Goal: Task Accomplishment & Management: Manage account settings

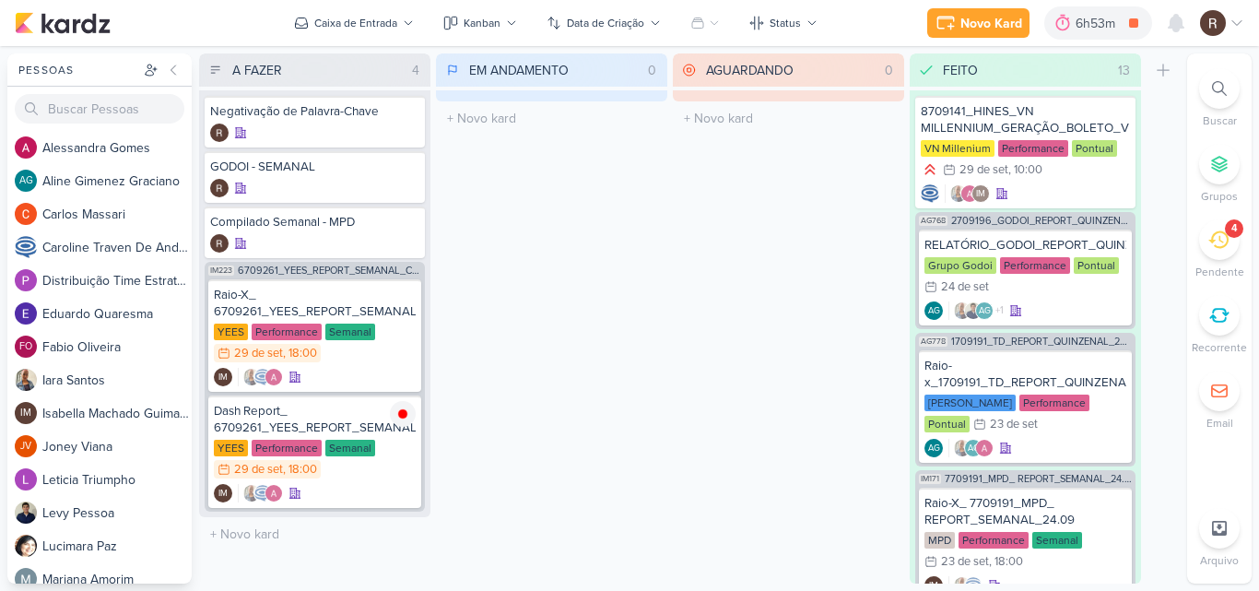
click at [1216, 246] on icon at bounding box center [1218, 240] width 20 height 18
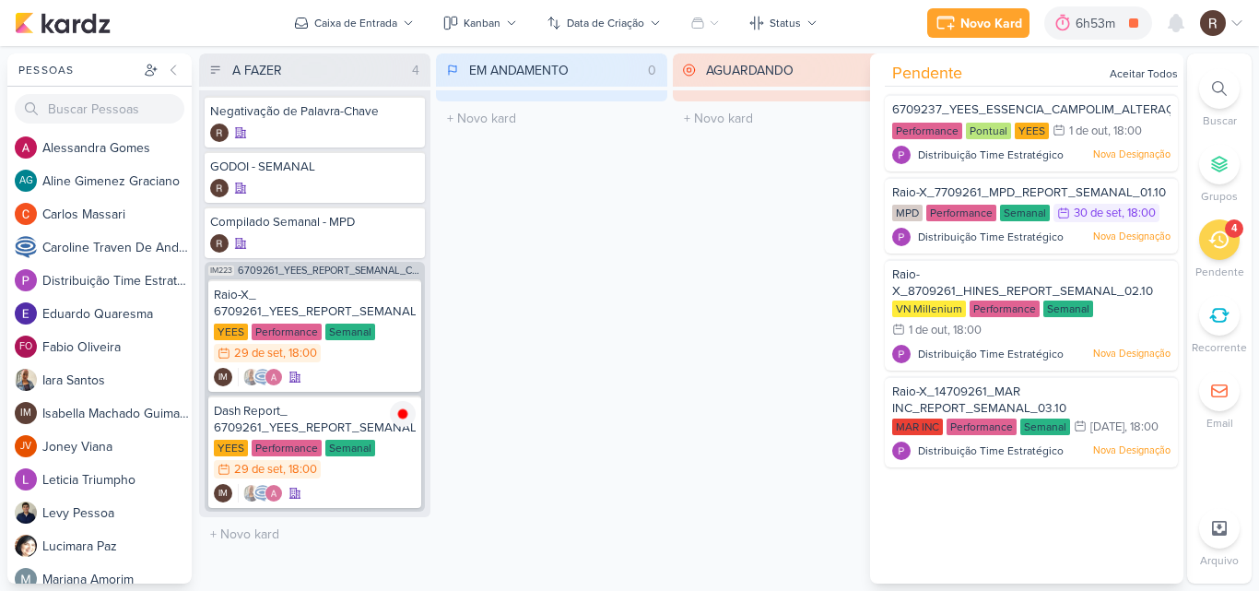
click at [758, 369] on div "AGUARDANDO 0 Mover Para Esquerda Mover Para Direita [GEOGRAPHIC_DATA] O título …" at bounding box center [788, 318] width 231 height 530
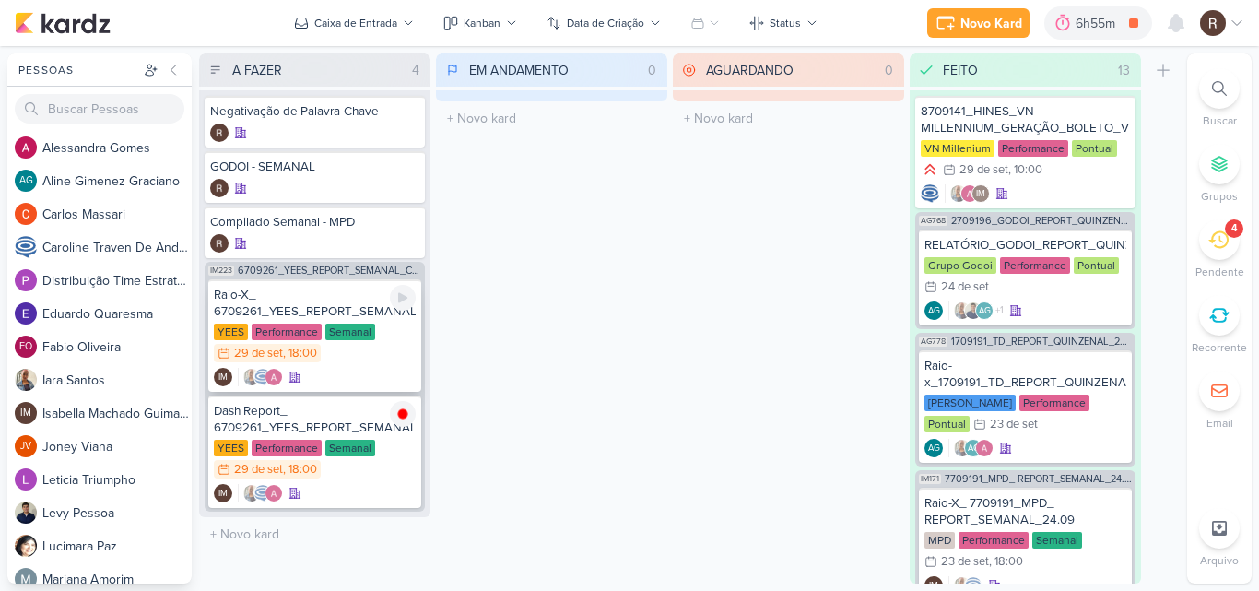
click at [358, 299] on div "Raio-X_ 6709261_YEES_REPORT_SEMANAL_COMERCIAL_30.09" at bounding box center [315, 303] width 202 height 33
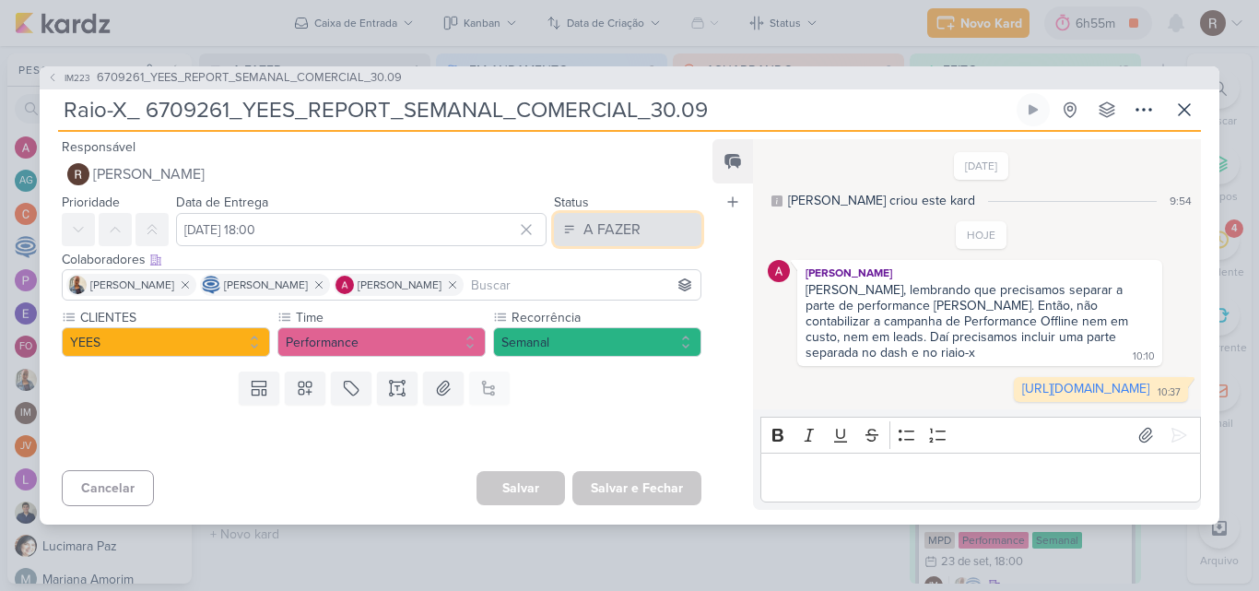
click at [633, 218] on button "A FAZER" at bounding box center [627, 229] width 147 height 33
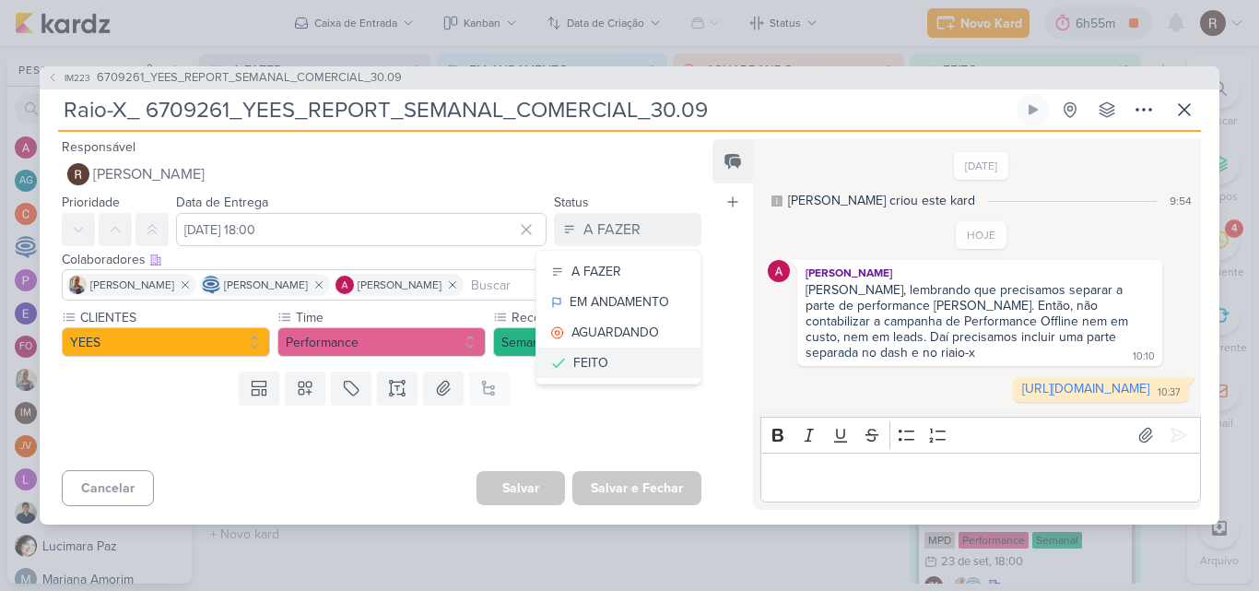
click at [616, 353] on button "FEITO" at bounding box center [618, 362] width 164 height 30
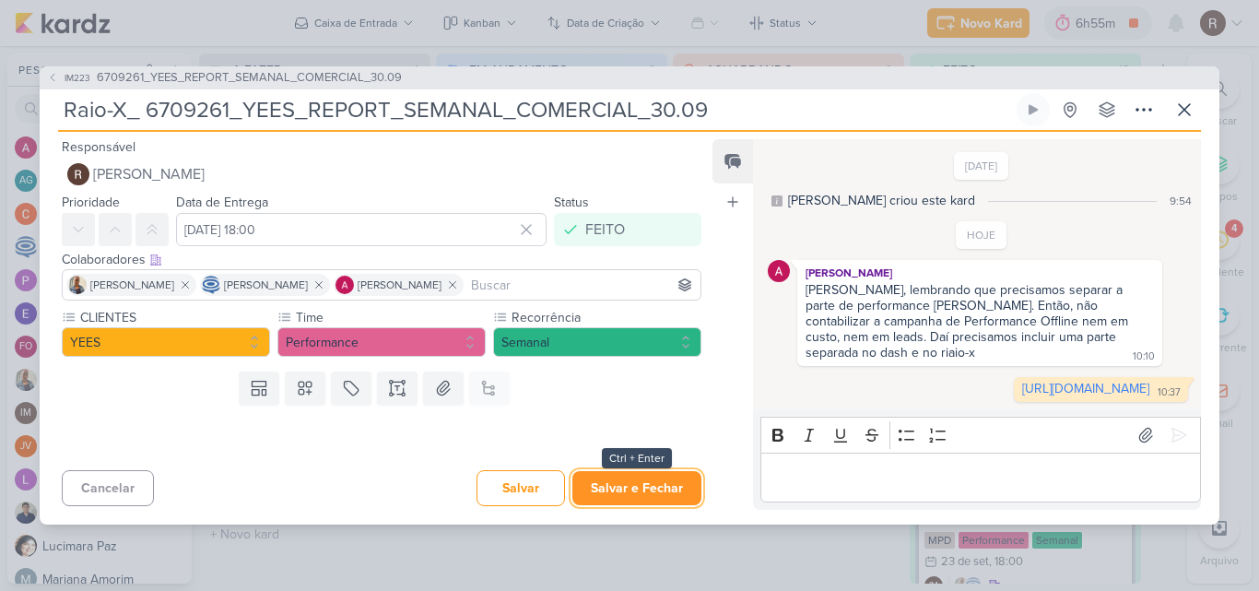
click at [638, 504] on button "Salvar e Fechar" at bounding box center [636, 488] width 129 height 34
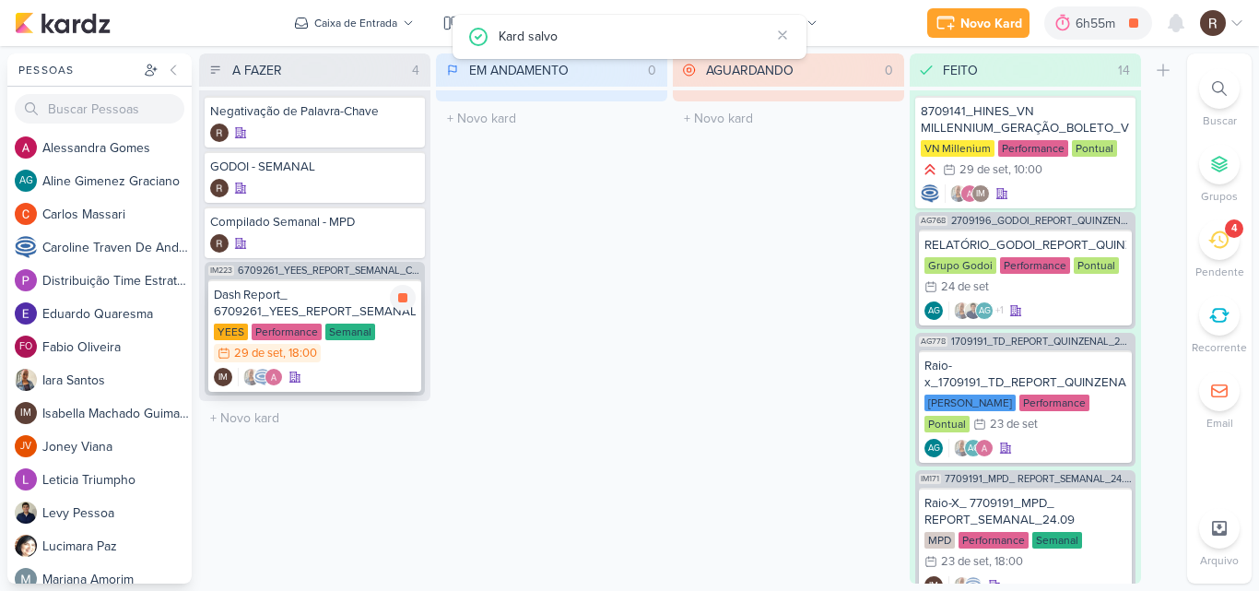
click at [378, 347] on div "YEES Performance Semanal 29/9 [DATE] 18:00" at bounding box center [315, 343] width 202 height 41
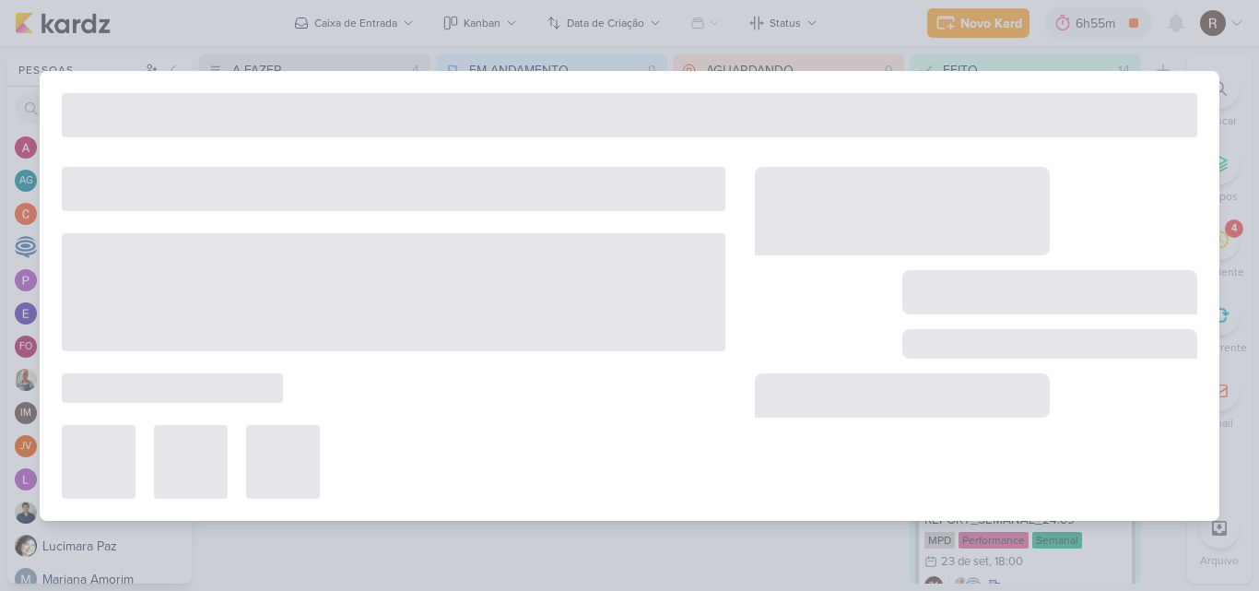
type input "Dash Report_ 6709261_YEES_REPORT_SEMANAL_COMERCIAL_30.09"
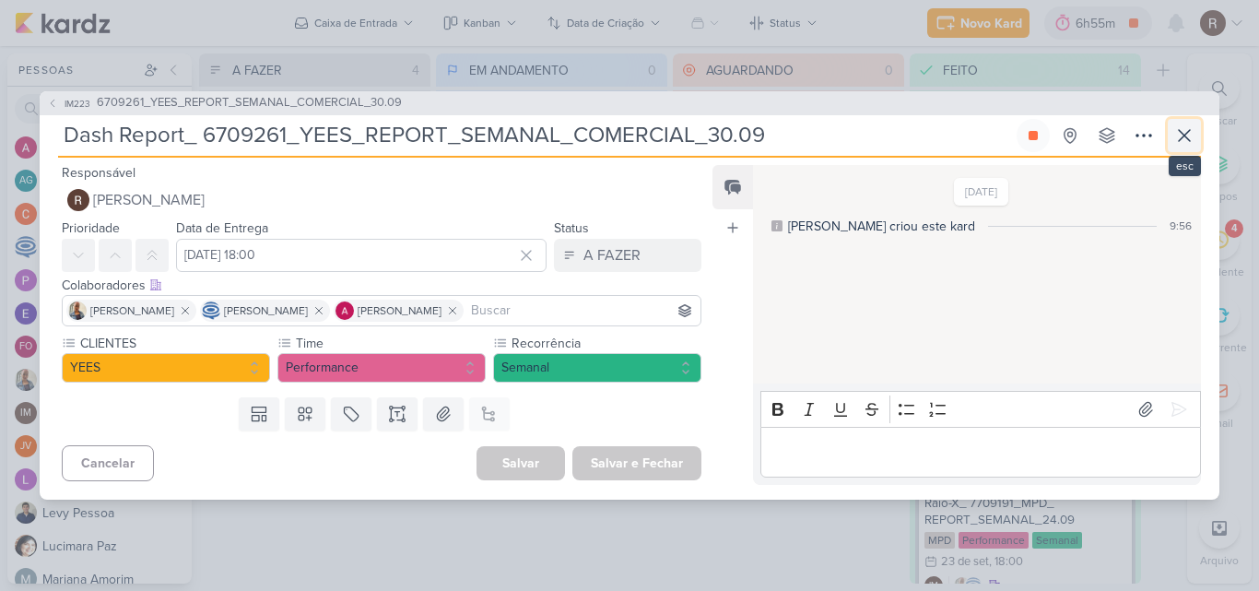
click at [1185, 142] on icon at bounding box center [1184, 135] width 22 height 22
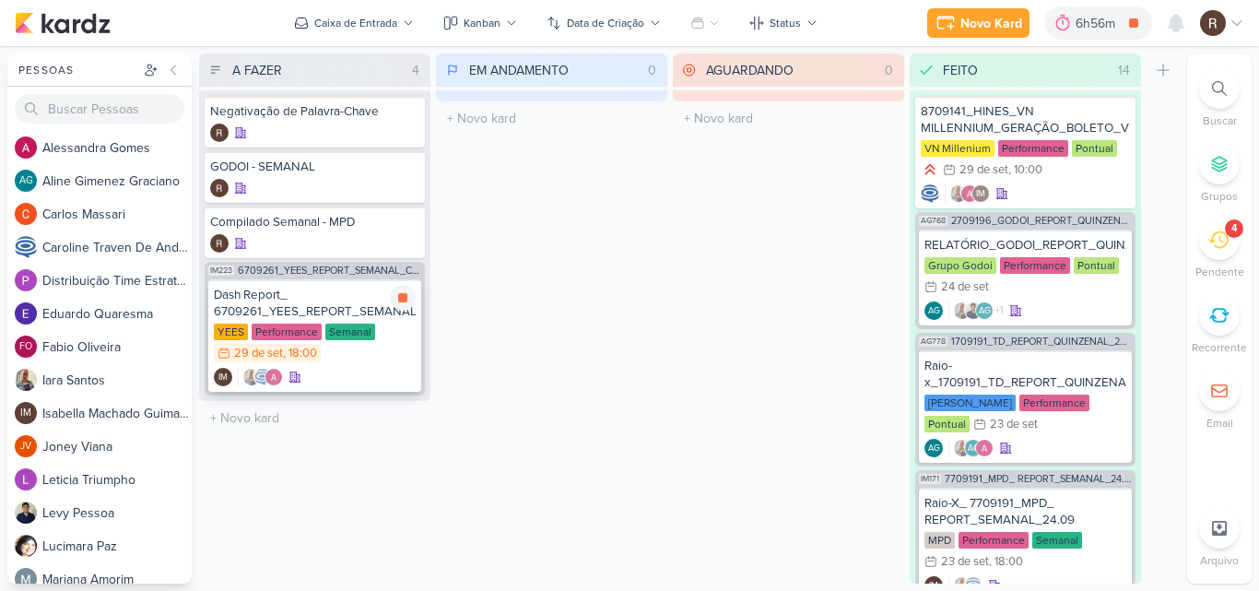
click at [304, 343] on div "YEES Performance Semanal 29/9 [DATE] 18:00" at bounding box center [315, 343] width 202 height 41
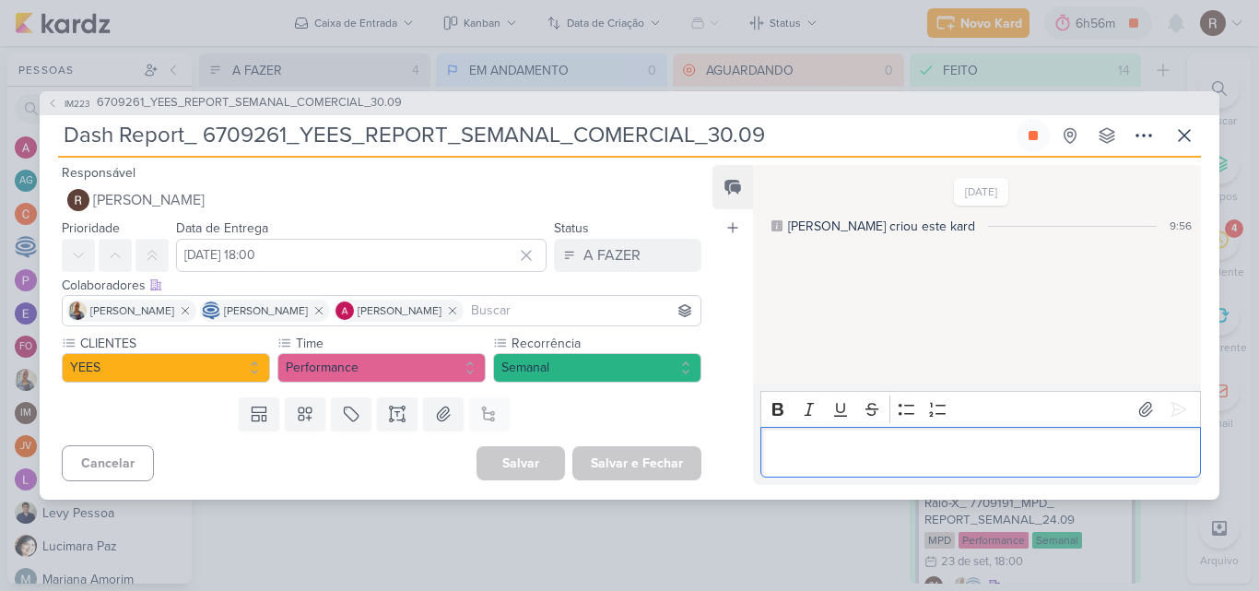
click at [788, 437] on div "Editor editing area: main" at bounding box center [980, 452] width 440 height 51
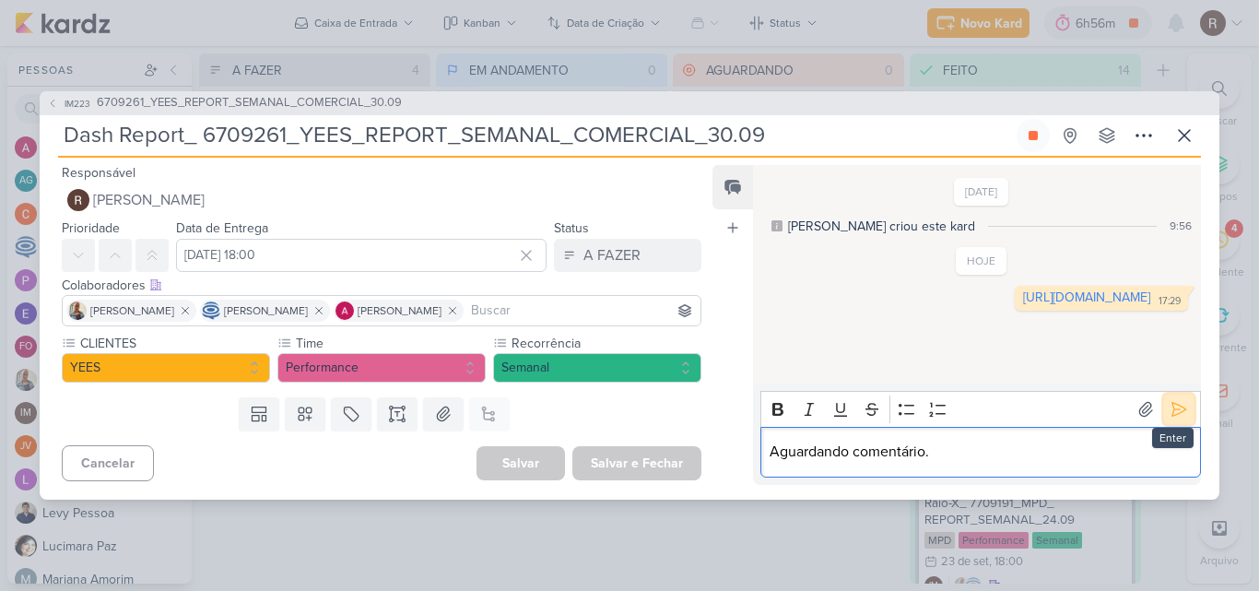
click at [1177, 413] on icon at bounding box center [1178, 409] width 18 height 18
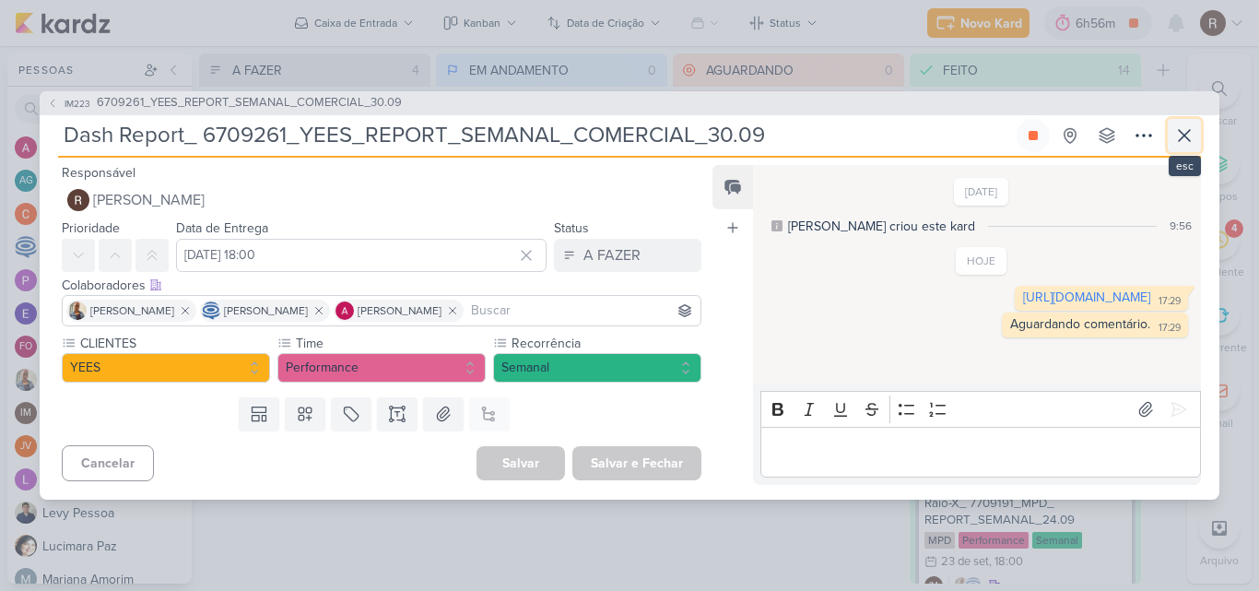
click at [1191, 143] on icon at bounding box center [1184, 135] width 22 height 22
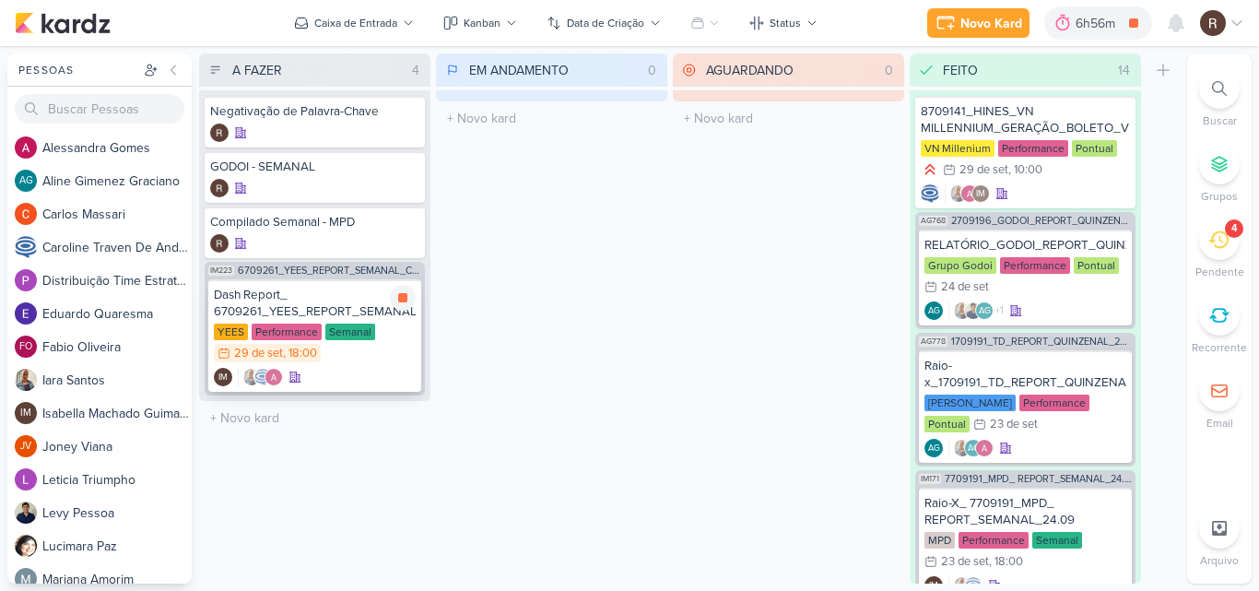
click at [317, 311] on div "Dash Report_ 6709261_YEES_REPORT_SEMANAL_COMERCIAL_30.09" at bounding box center [315, 303] width 202 height 33
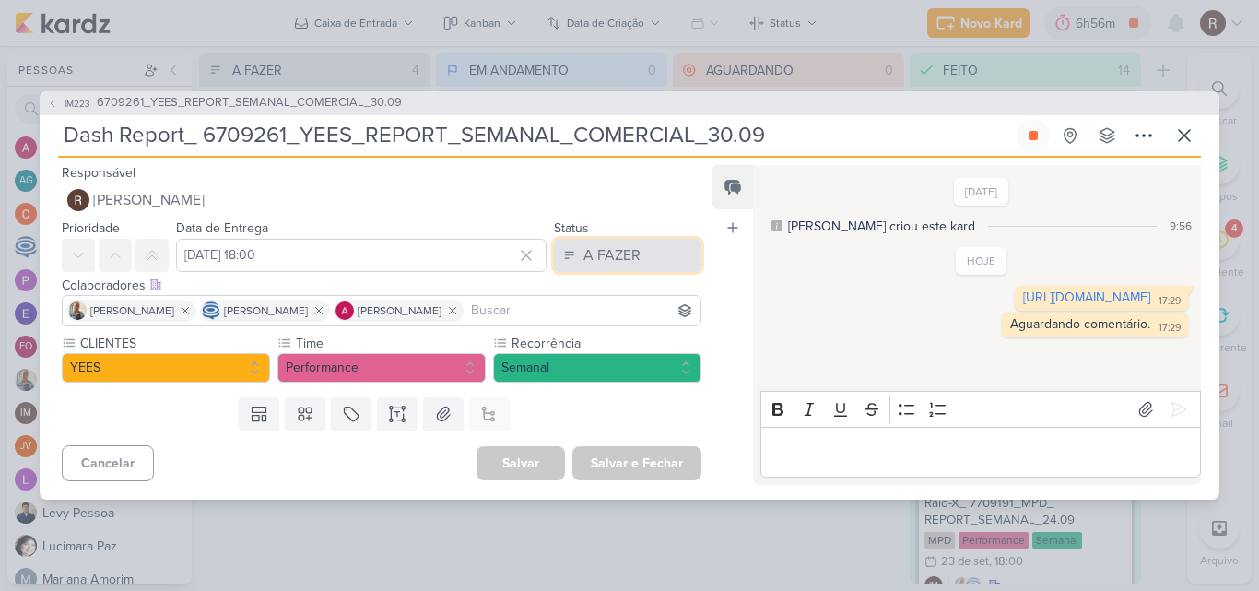
click at [633, 267] on button "A FAZER" at bounding box center [627, 255] width 147 height 33
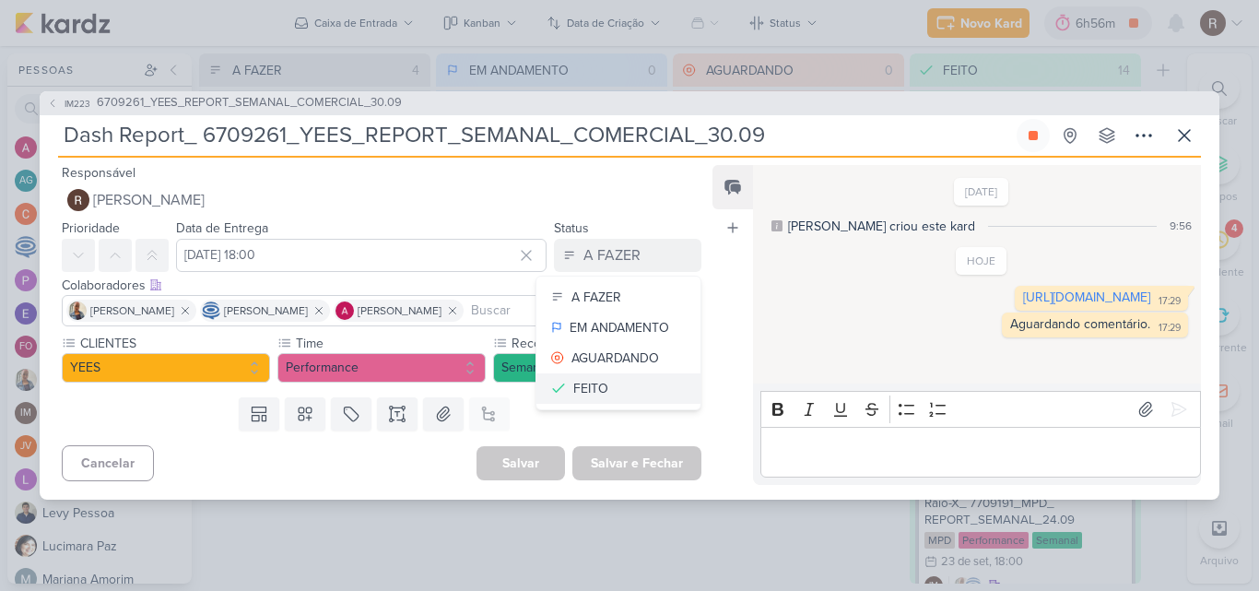
click at [604, 393] on button "FEITO" at bounding box center [618, 388] width 164 height 30
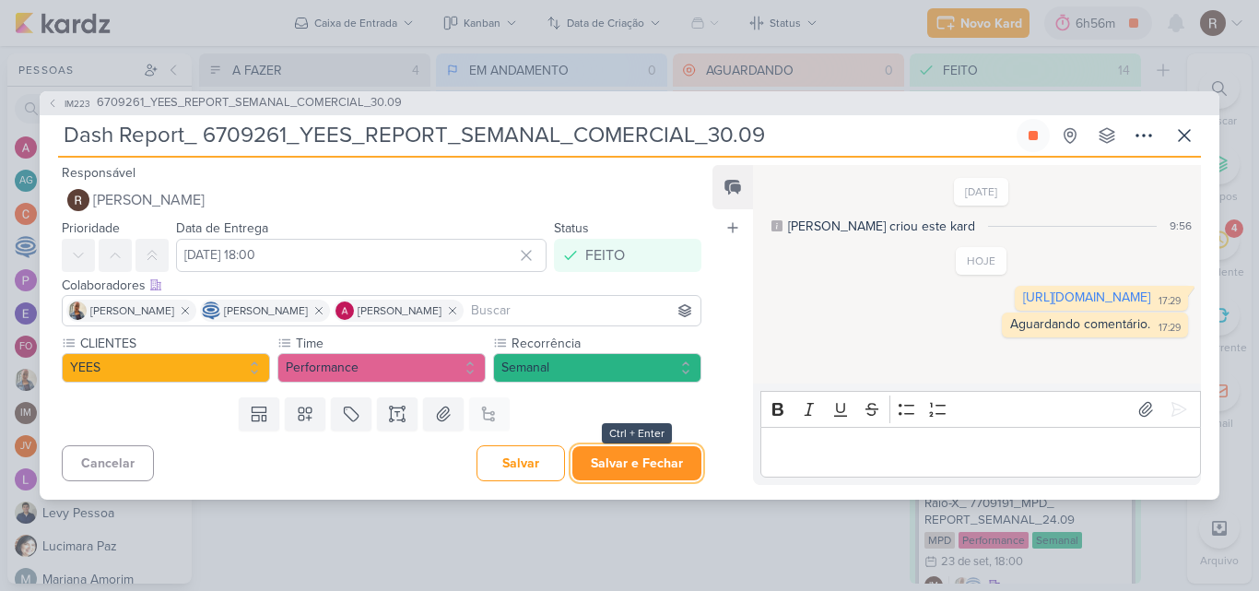
click at [639, 455] on button "Salvar e Fechar" at bounding box center [636, 463] width 129 height 34
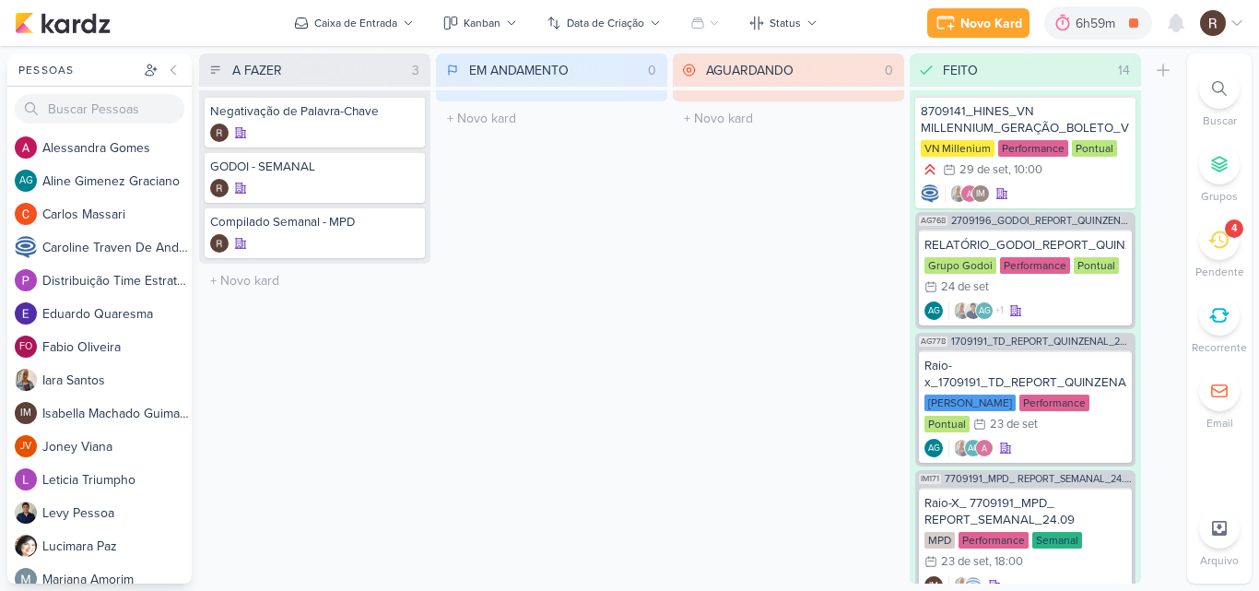
click at [1214, 239] on icon at bounding box center [1218, 239] width 20 height 20
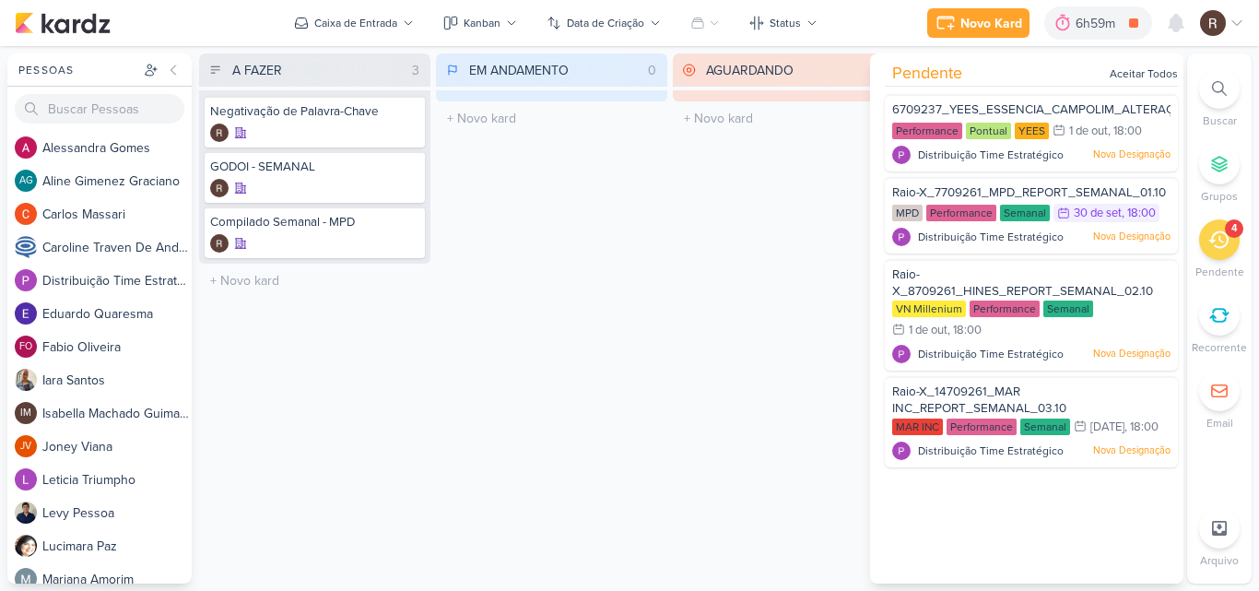
click at [723, 360] on div "AGUARDANDO 0 Mover Para Esquerda Mover Para Direita [GEOGRAPHIC_DATA] O título …" at bounding box center [788, 318] width 231 height 530
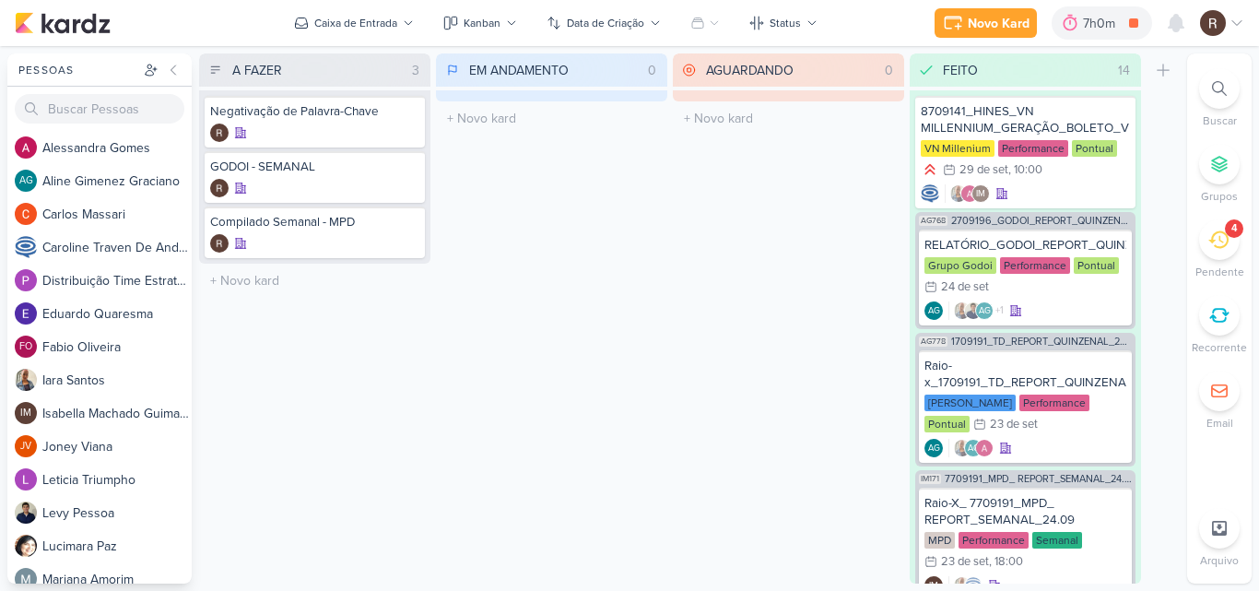
click at [1221, 255] on div "4" at bounding box center [1219, 239] width 41 height 41
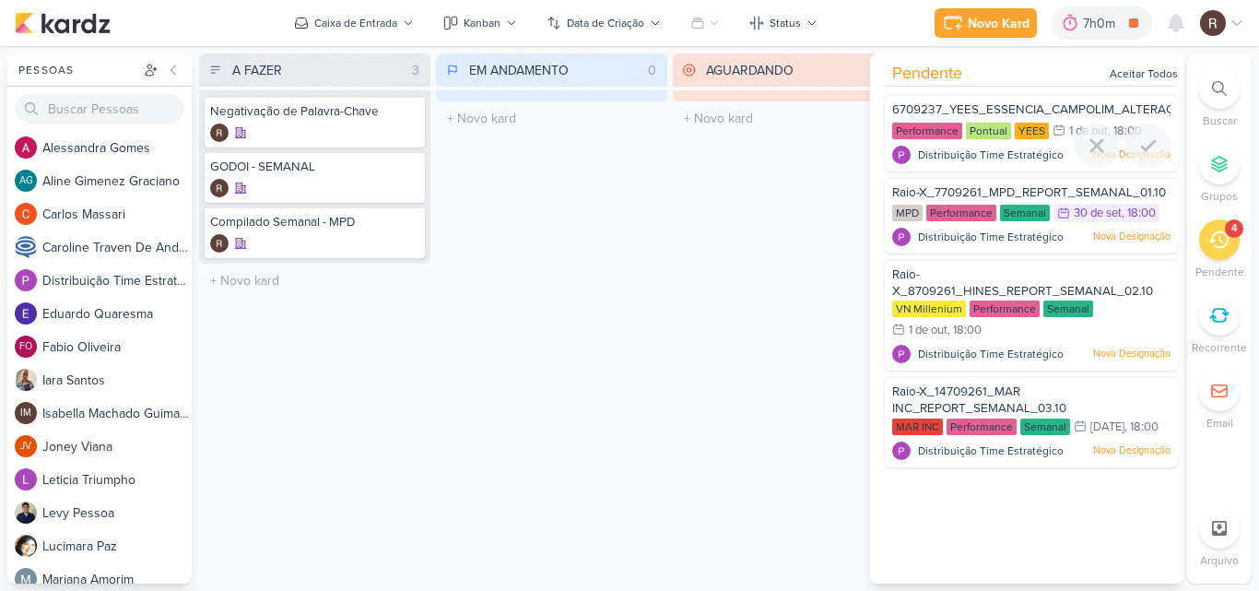
click at [992, 124] on div "Pontual" at bounding box center [988, 131] width 45 height 17
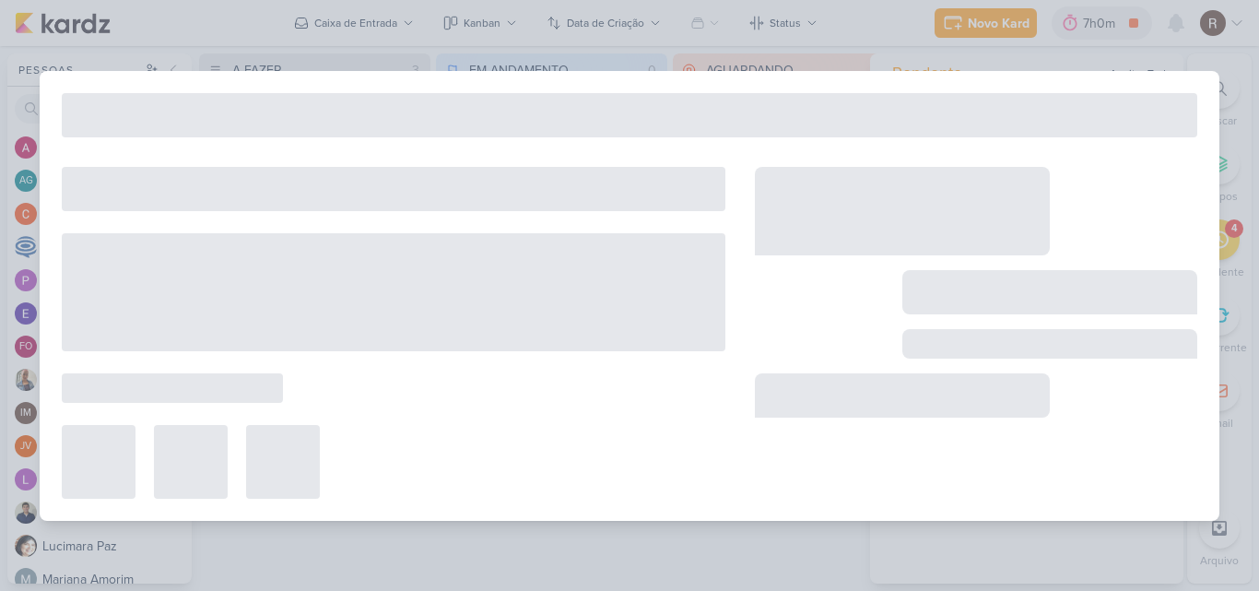
type input "6709237_YEES_ESSENCIA_CAMPOLIM_ALTERAÇÃO_DASHBOARD"
type input "1 de outubro de 2025 às 18:00"
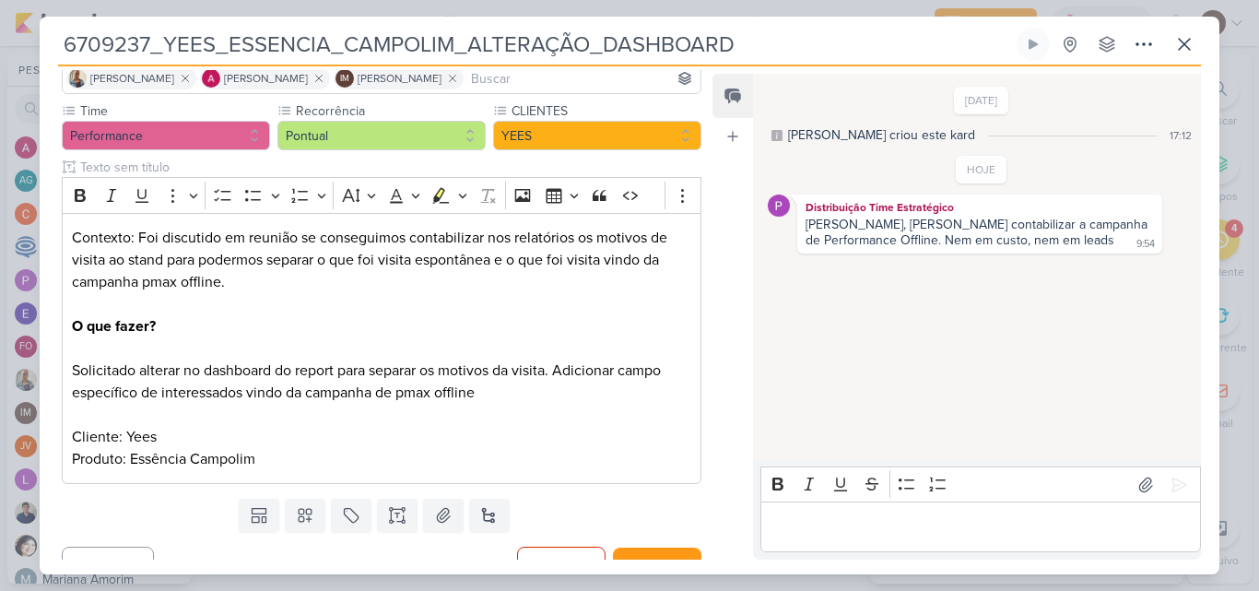
scroll to position [168, 0]
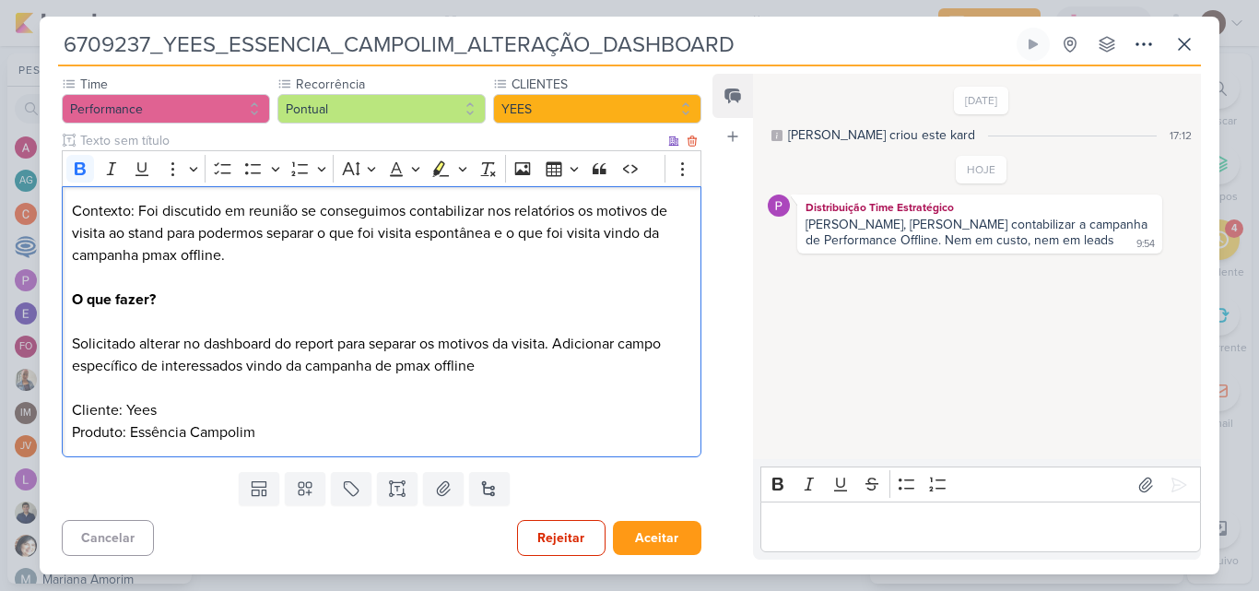
click at [155, 299] on strong "O que fazer?" at bounding box center [114, 299] width 84 height 18
click at [160, 299] on p "Contexto: Foi discutido em reunião se conseguimos contabilizar nos relatórios o…" at bounding box center [381, 321] width 619 height 243
click at [152, 298] on strong "O que fazer?" at bounding box center [114, 299] width 84 height 18
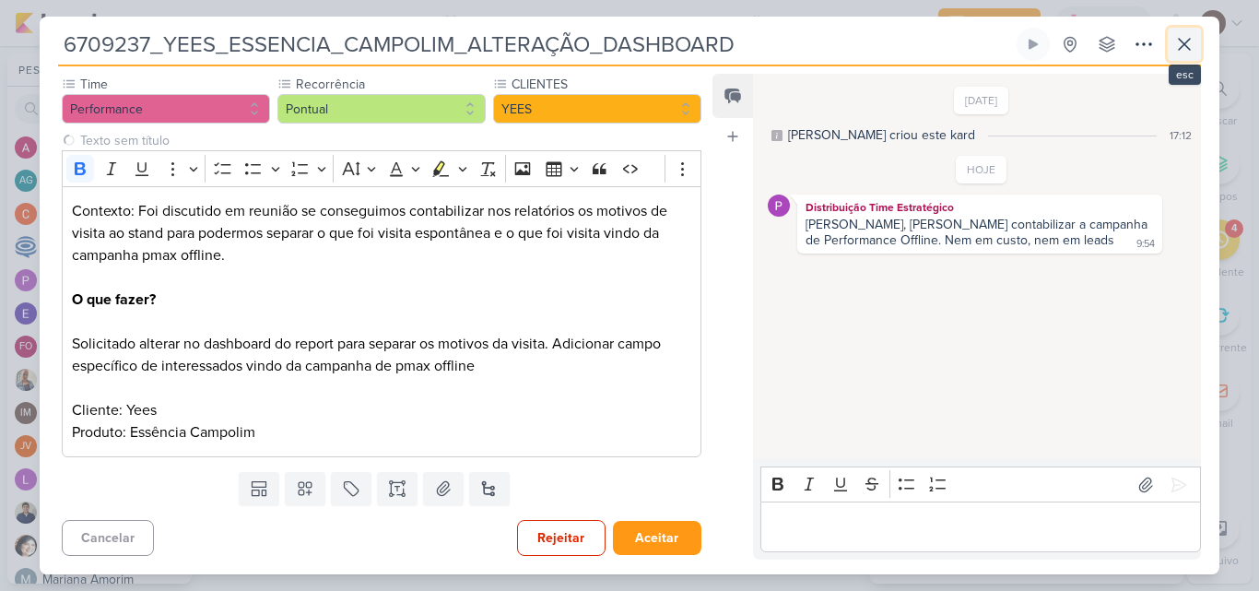
click at [1188, 37] on icon at bounding box center [1184, 44] width 22 height 22
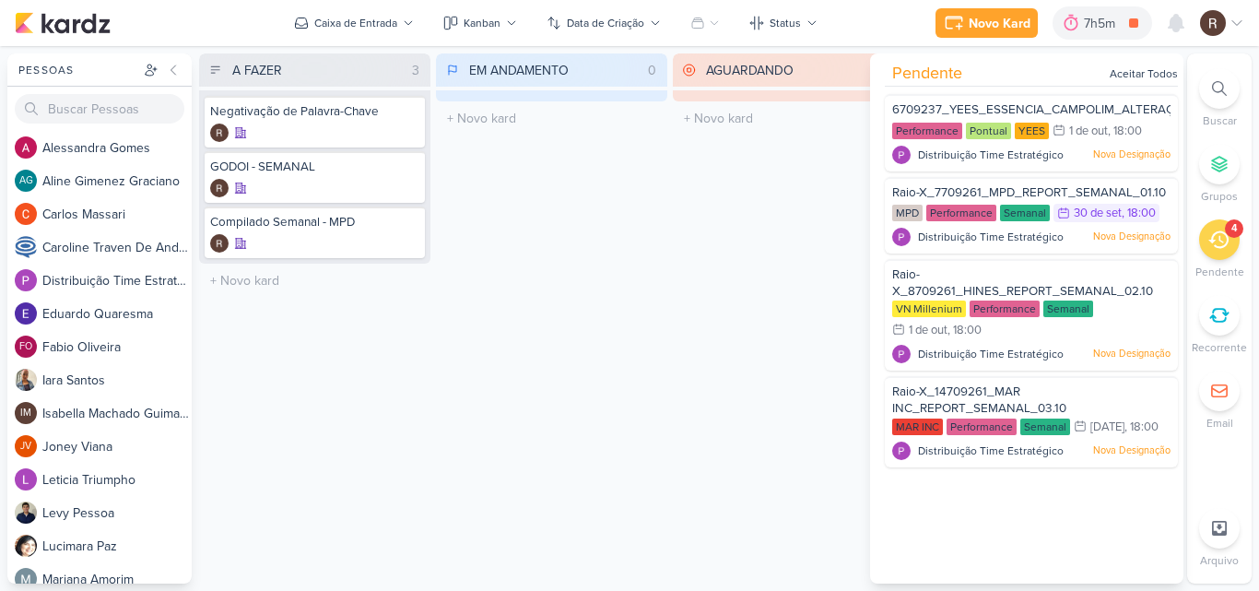
click at [740, 254] on div "AGUARDANDO 0 Mover Para Esquerda Mover Para Direita [GEOGRAPHIC_DATA] O título …" at bounding box center [788, 318] width 231 height 530
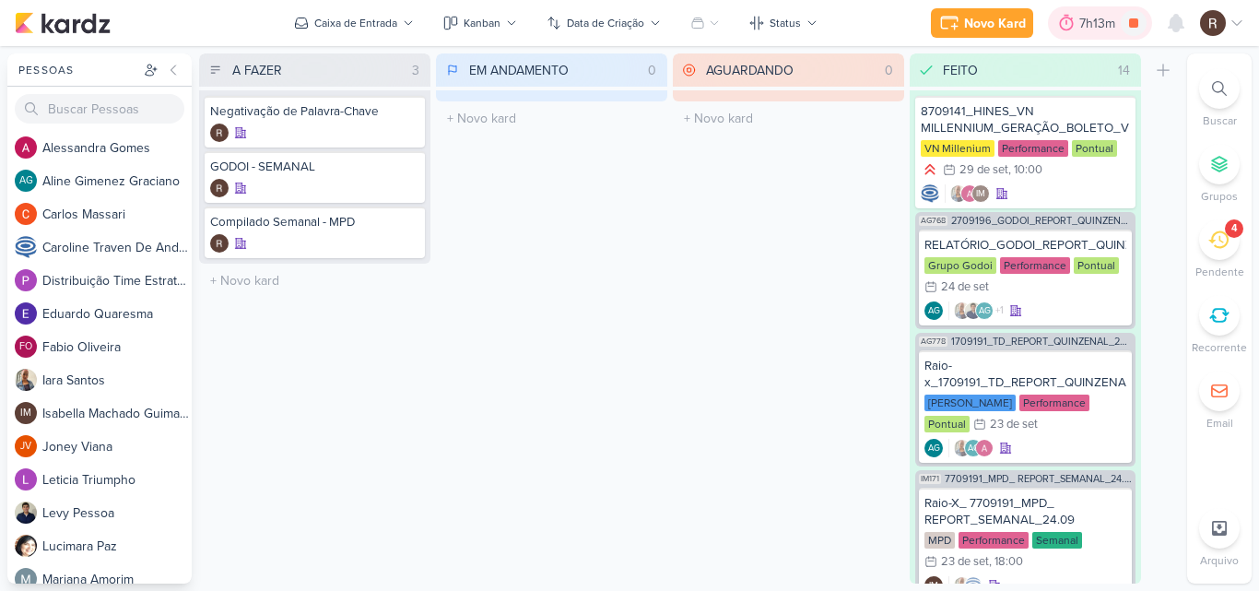
click at [1097, 37] on div "7h13m" at bounding box center [1100, 22] width 104 height 33
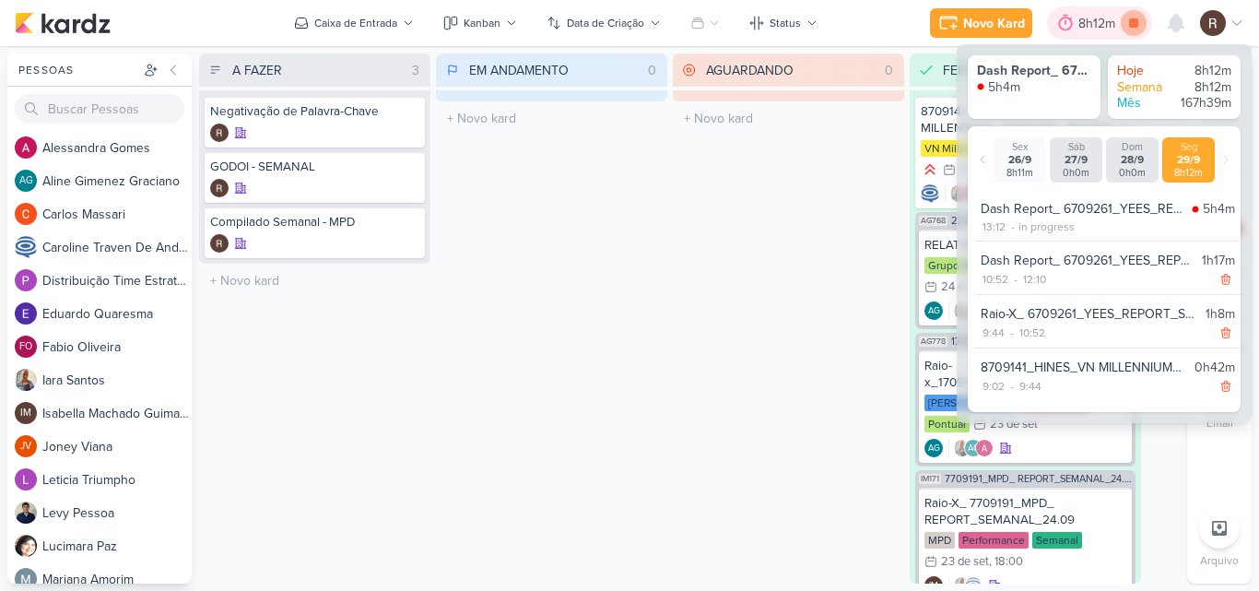
click at [1140, 28] on icon at bounding box center [1134, 23] width 26 height 26
